Goal: Check status

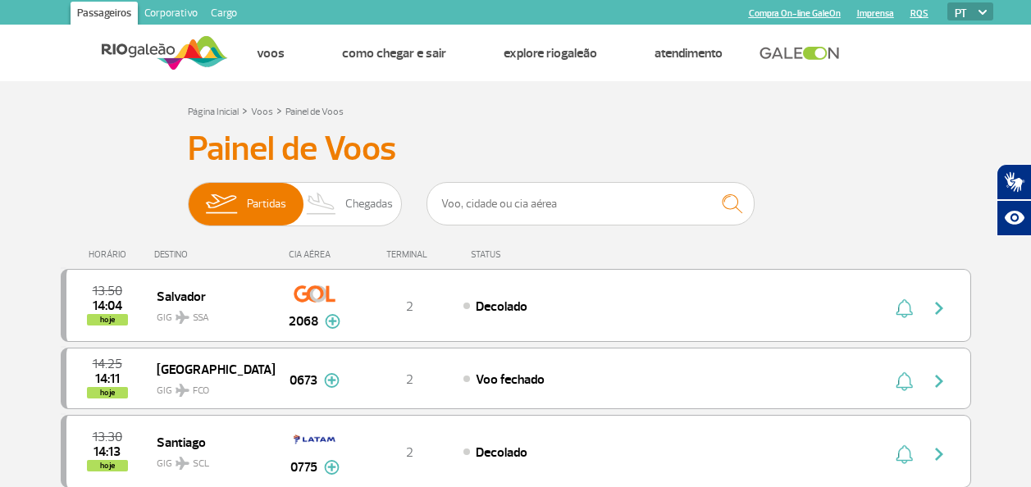
click at [475, 210] on input "text" at bounding box center [590, 203] width 328 height 43
type input "c"
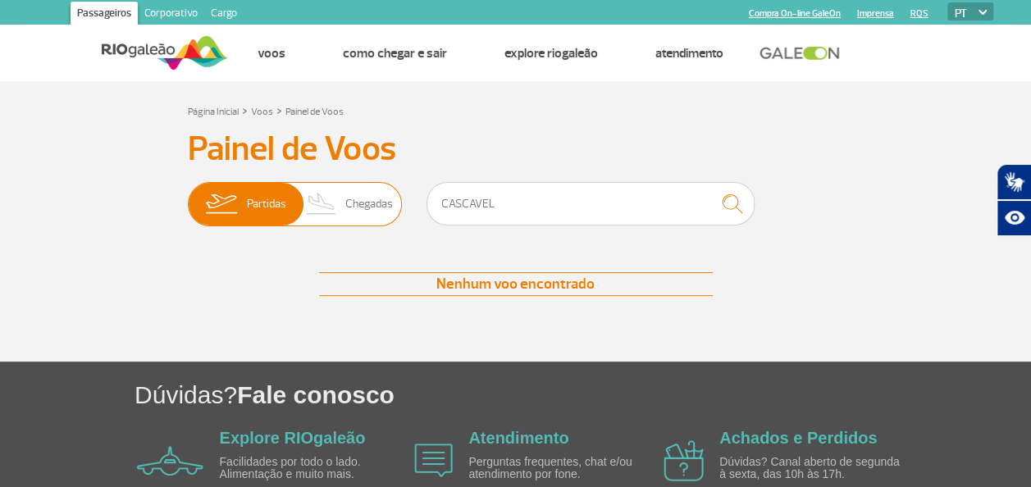
click at [346, 189] on span "Chegadas" at bounding box center [369, 204] width 48 height 43
click at [188, 196] on input "Partidas Chegadas" at bounding box center [188, 196] width 0 height 0
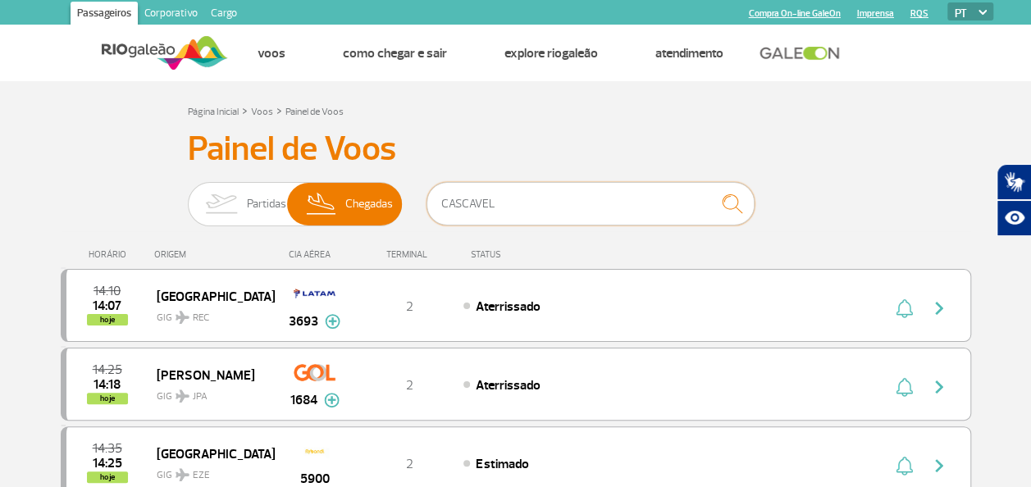
click at [507, 204] on input "CASCAVEL" at bounding box center [590, 203] width 328 height 43
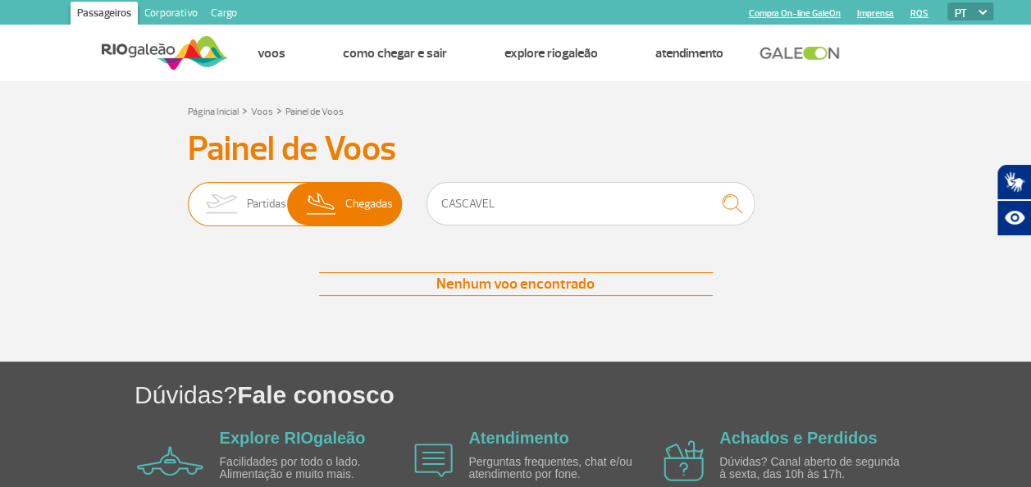
click at [222, 224] on img at bounding box center [221, 204] width 52 height 43
click at [188, 196] on input "Partidas Chegadas" at bounding box center [188, 196] width 0 height 0
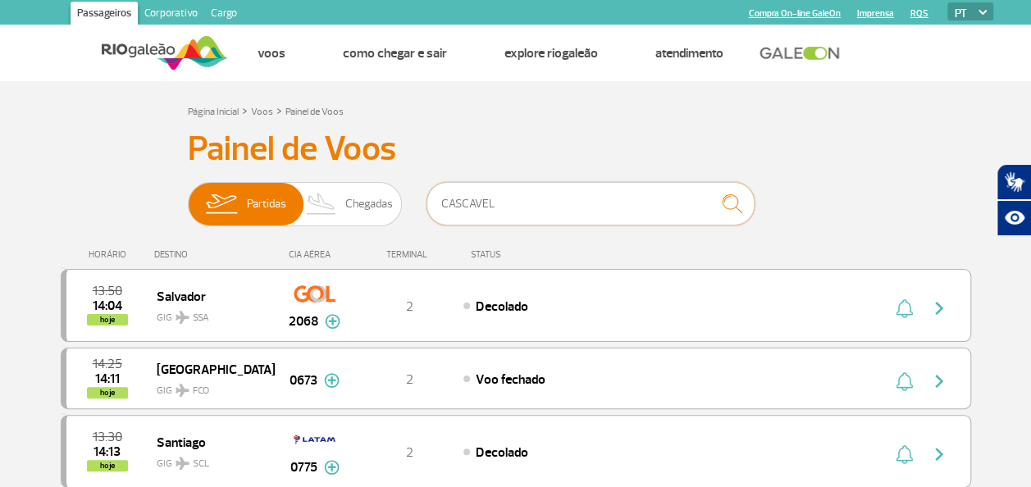
click at [649, 207] on input "CASCAVEL" at bounding box center [590, 203] width 328 height 43
type input "C"
